Goal: Transaction & Acquisition: Purchase product/service

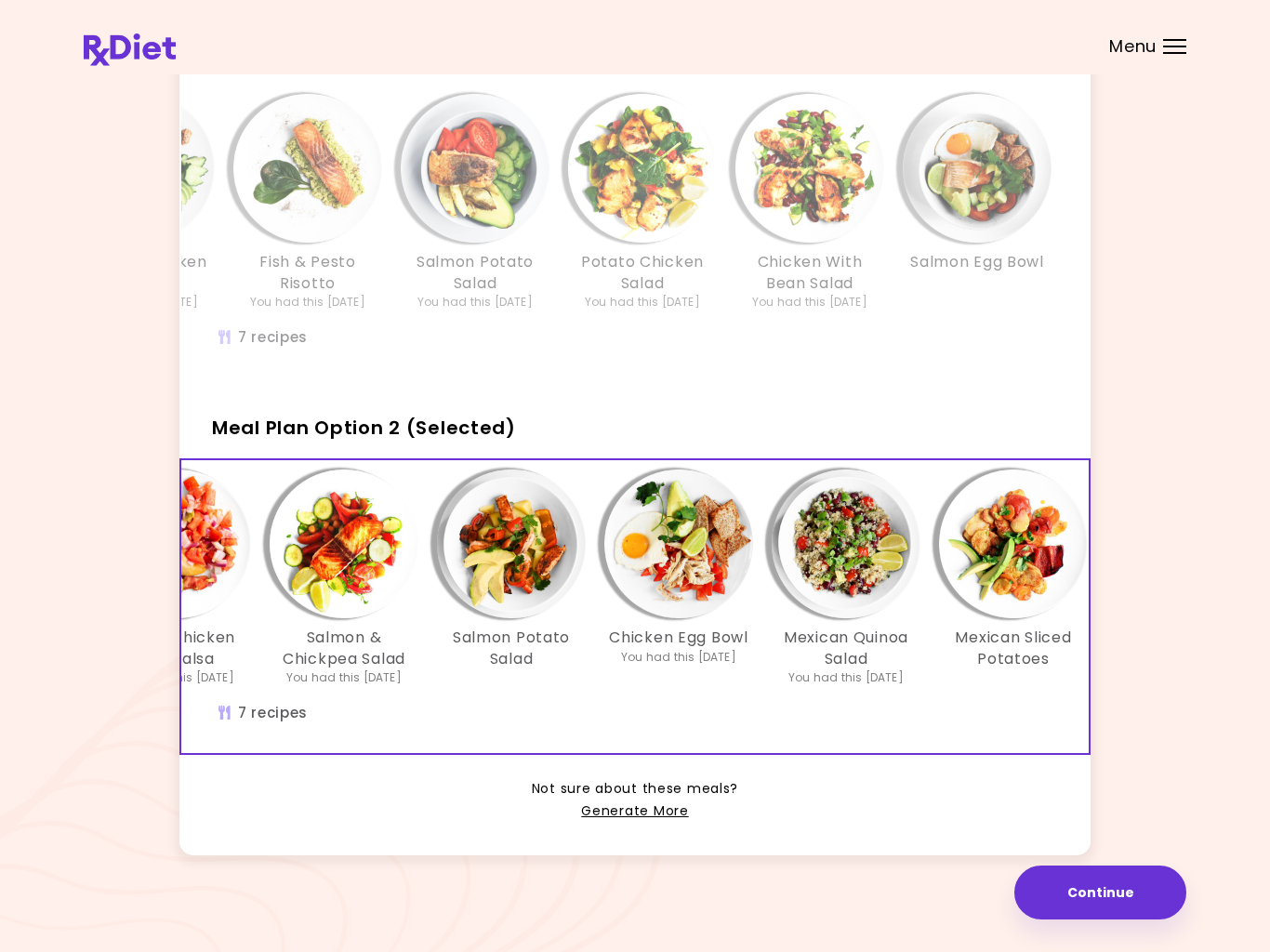
scroll to position [0, 283]
click at [647, 810] on link "Generate More" at bounding box center [634, 811] width 107 height 23
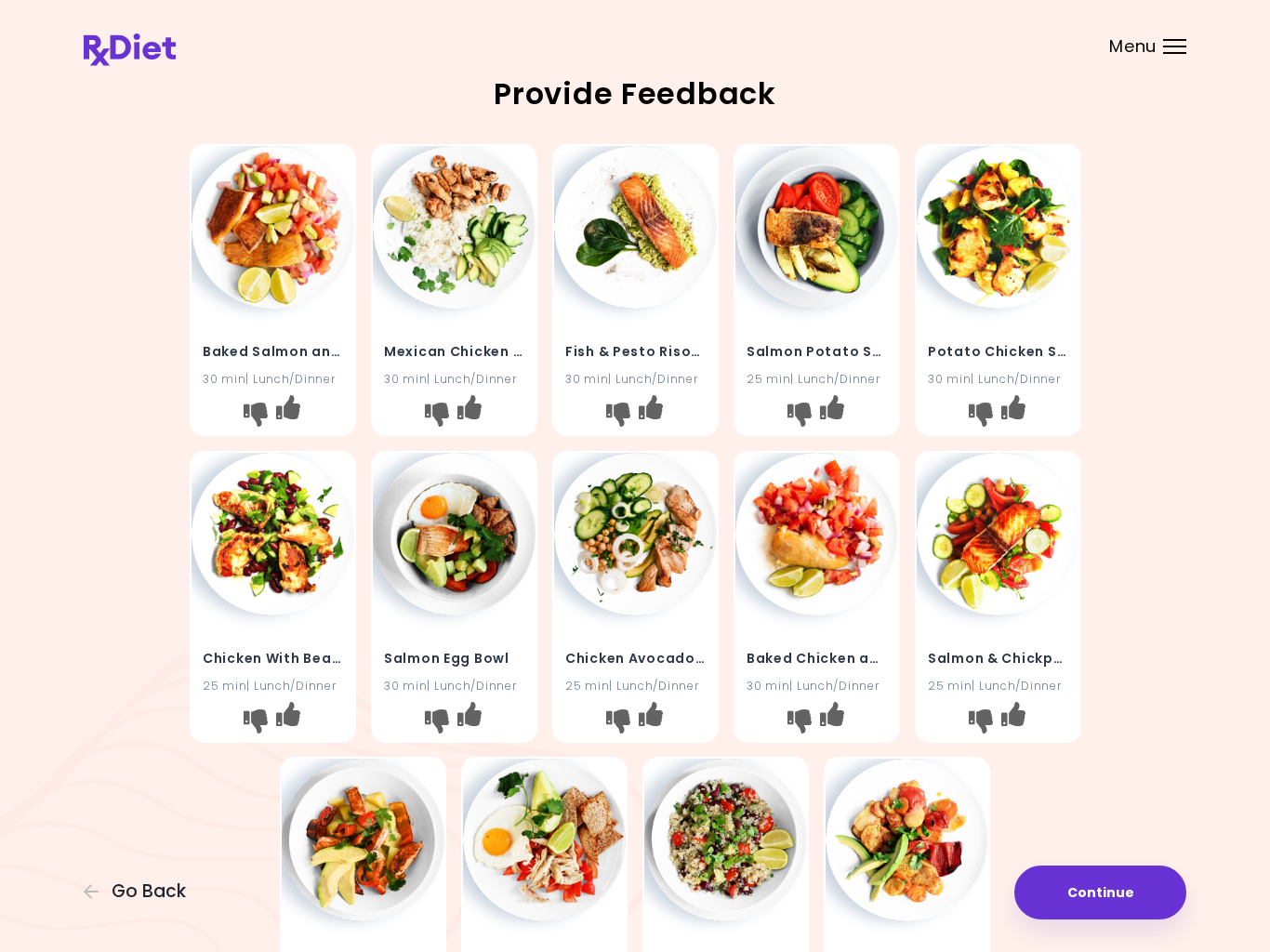
click at [1108, 882] on button "Continue" at bounding box center [1101, 892] width 172 height 54
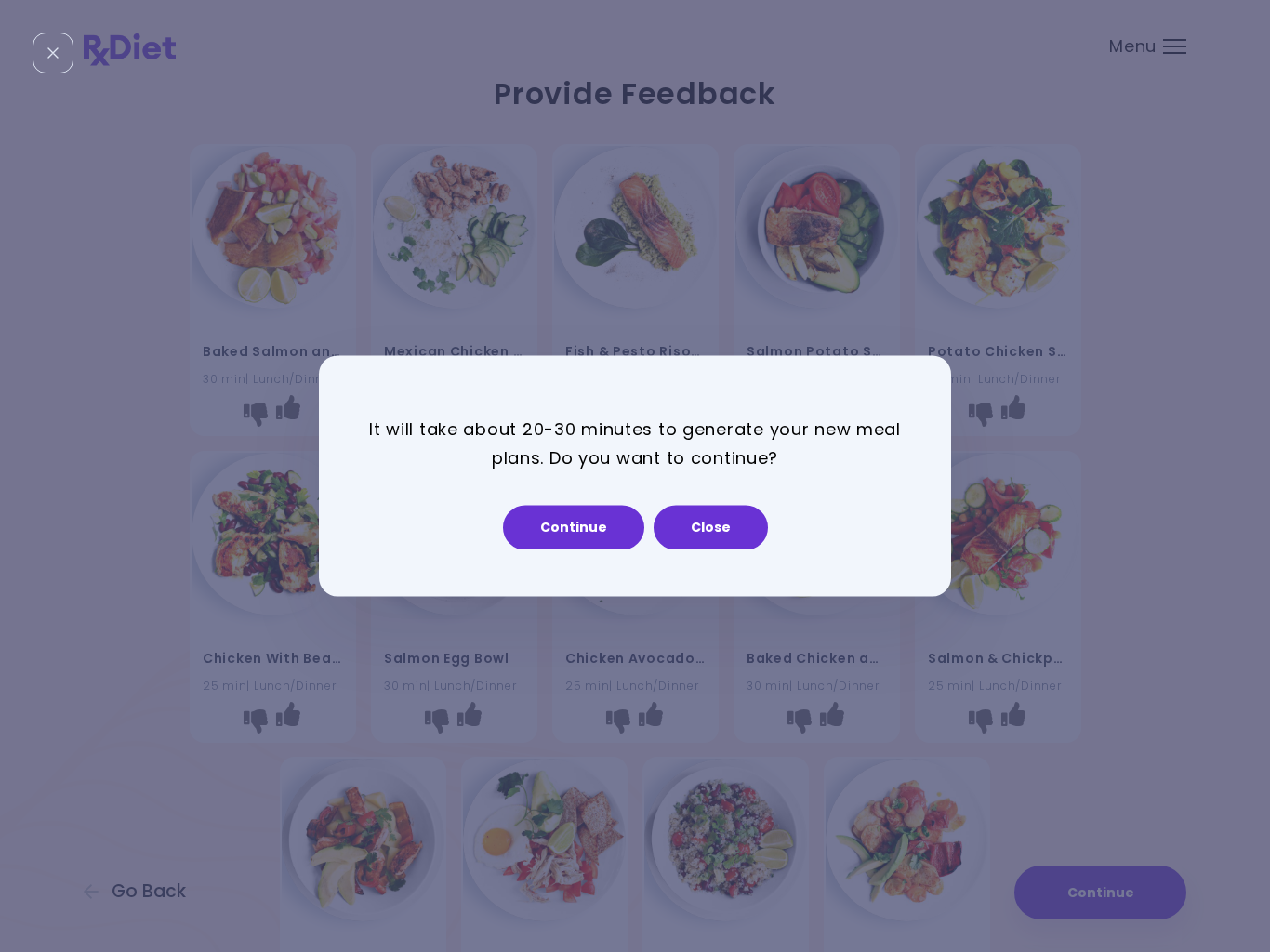
click at [580, 537] on button "Continue" at bounding box center [574, 528] width 142 height 44
select select "*"
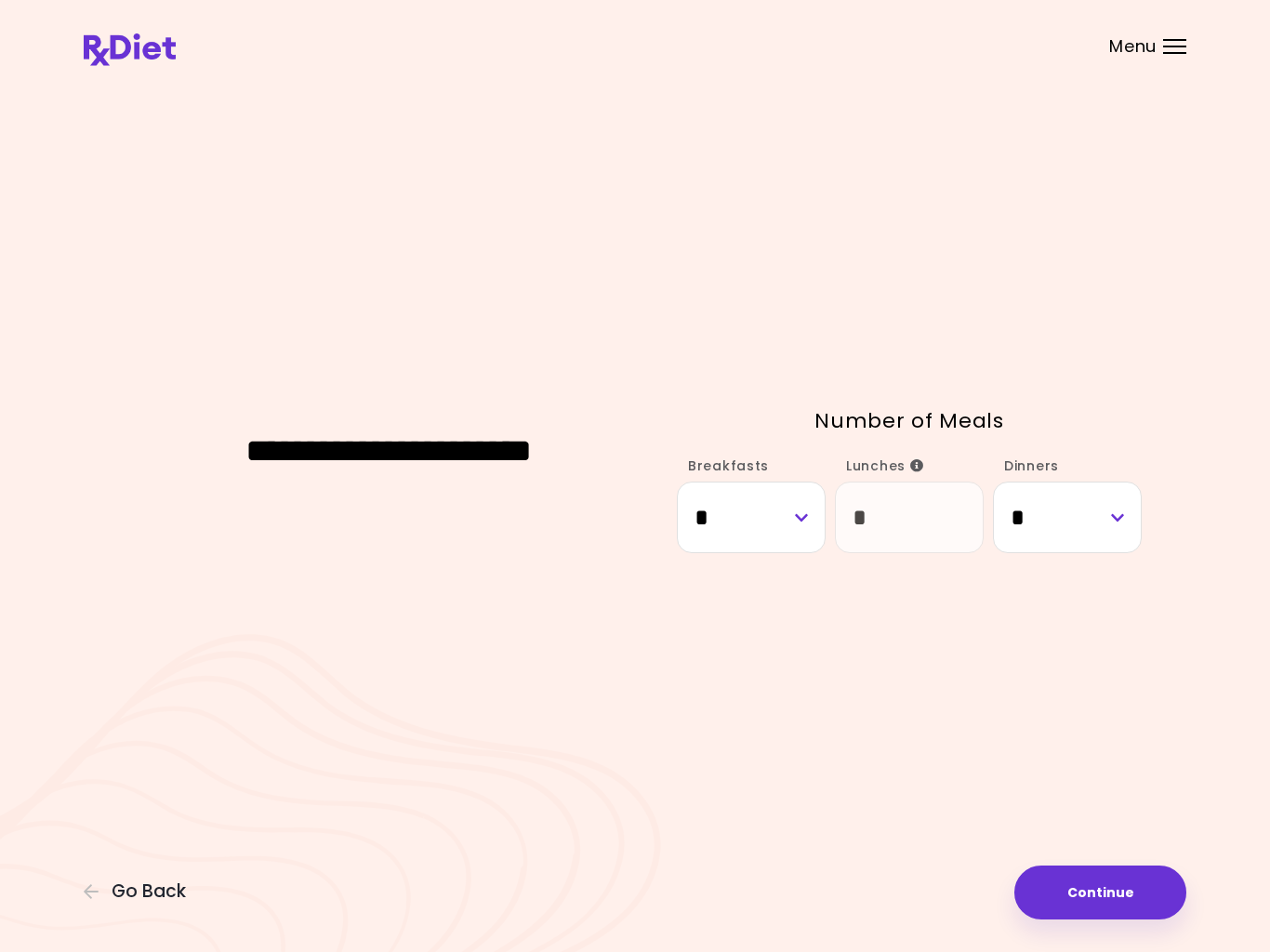
click at [580, 536] on div "**********" at bounding box center [388, 476] width 521 height 174
click at [1111, 897] on button "Continue" at bounding box center [1101, 892] width 172 height 54
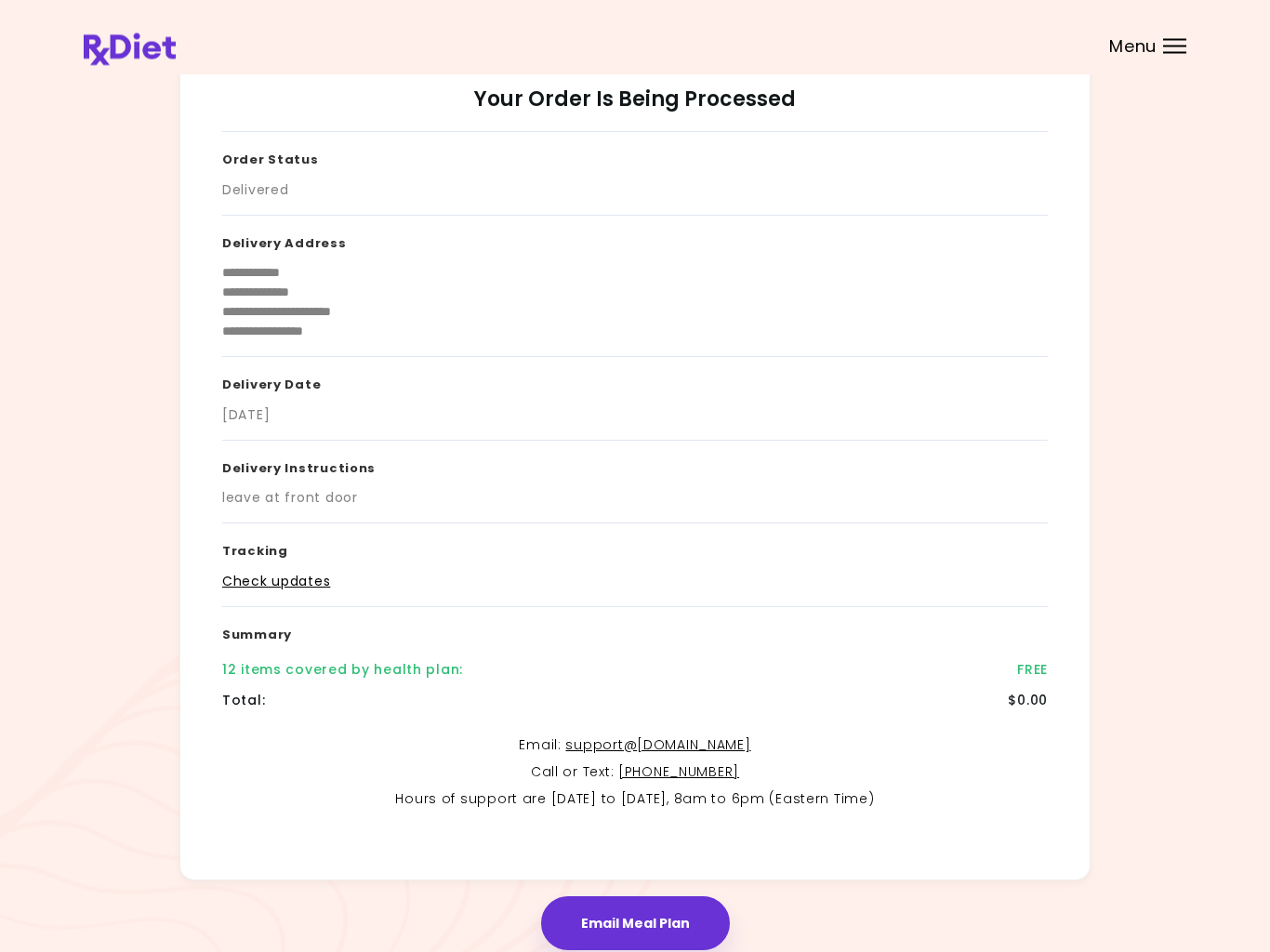
scroll to position [117, 0]
